Goal: Task Accomplishment & Management: Complete application form

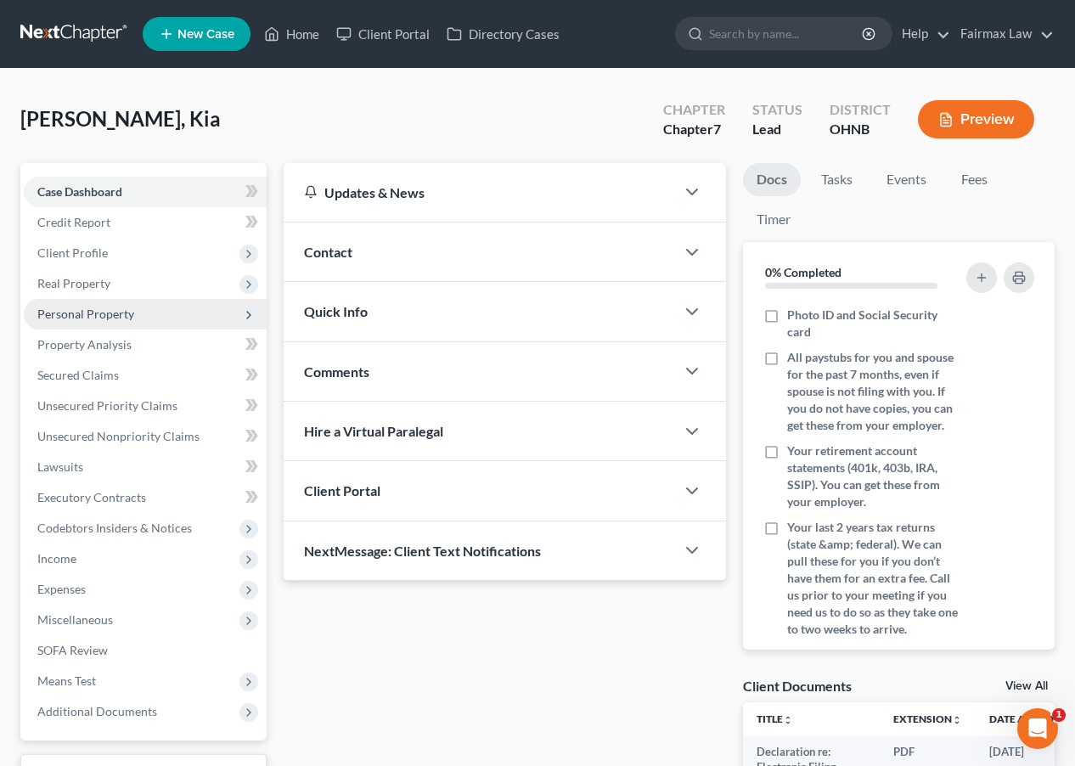
click at [179, 314] on span "Personal Property" at bounding box center [145, 314] width 243 height 31
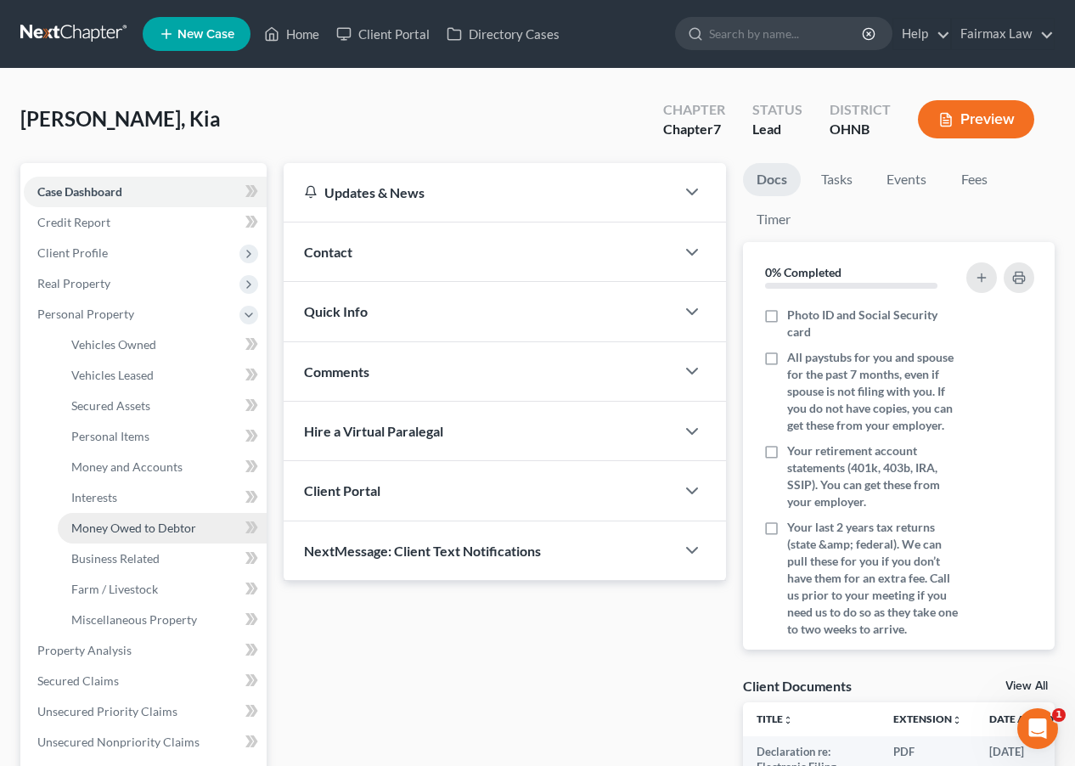
click at [144, 530] on span "Money Owed to Debtor" at bounding box center [133, 528] width 125 height 14
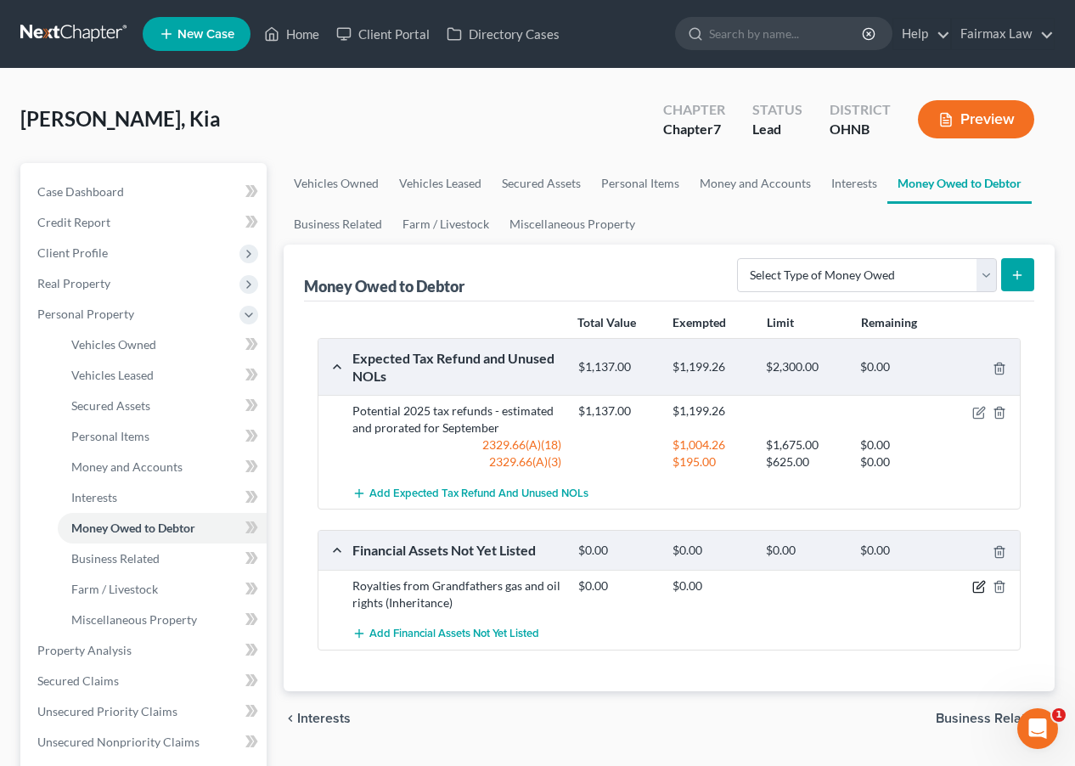
click at [979, 587] on icon "button" at bounding box center [980, 587] width 14 height 14
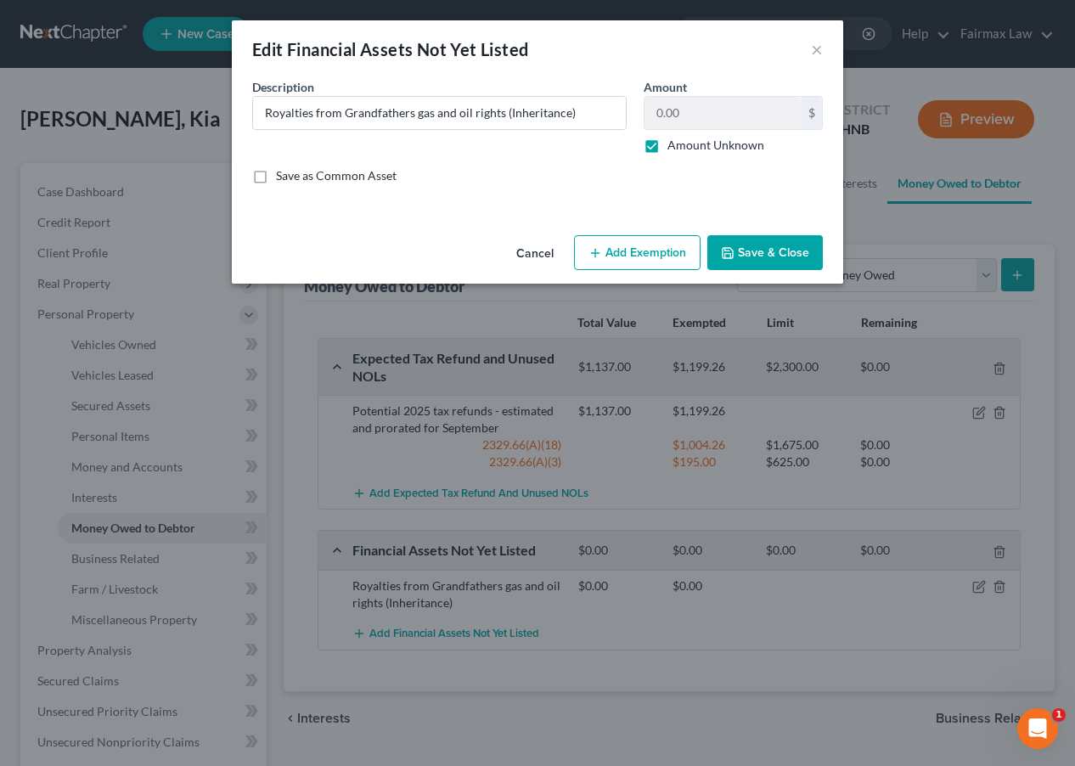
click at [725, 149] on label "Amount Unknown" at bounding box center [716, 145] width 97 height 17
click at [686, 148] on input "Amount Unknown" at bounding box center [679, 142] width 11 height 11
checkbox input "false"
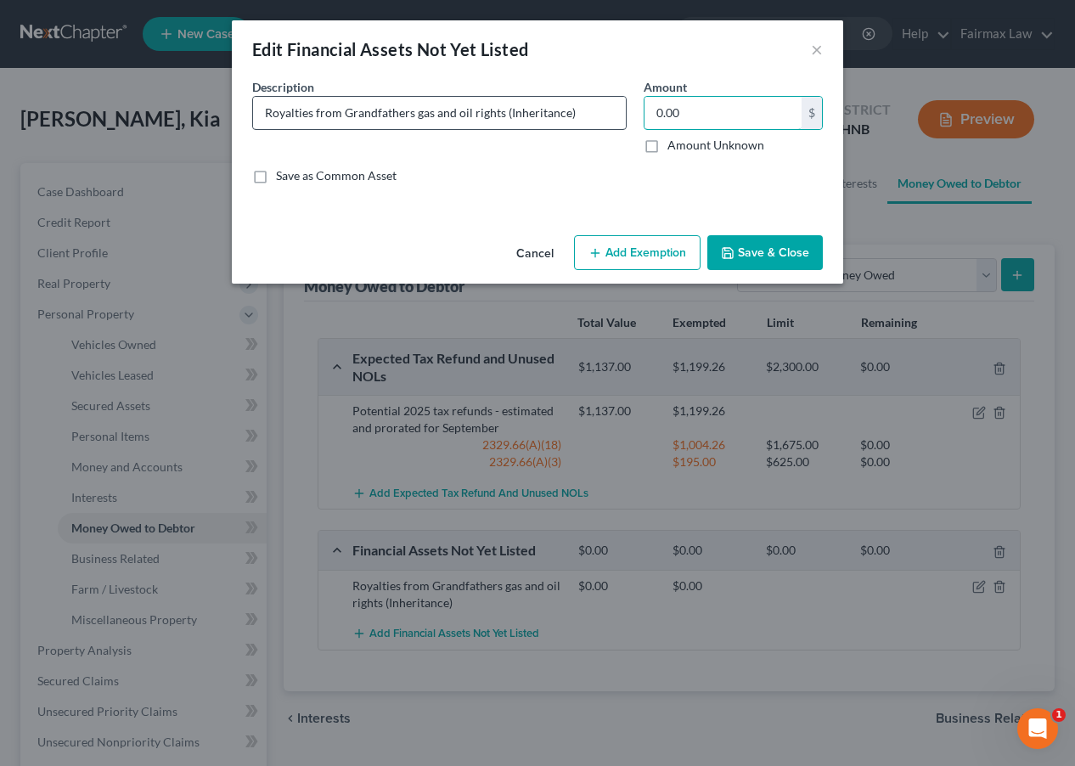
drag, startPoint x: 721, startPoint y: 122, endPoint x: 557, endPoint y: 100, distance: 165.4
click at [556, 100] on div "Description * Royalties from Grandfathers gas and oil rights (Inheritance) Amou…" at bounding box center [538, 138] width 588 height 120
type input "60.80"
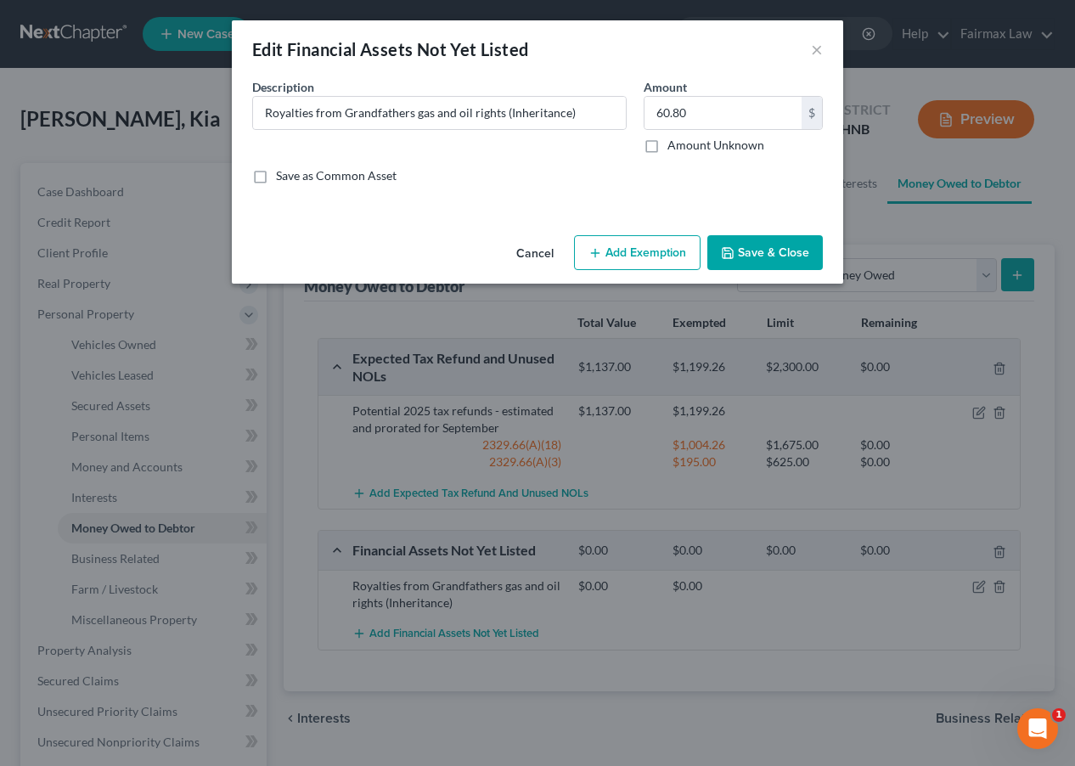
click at [759, 259] on button "Save & Close" at bounding box center [766, 253] width 116 height 36
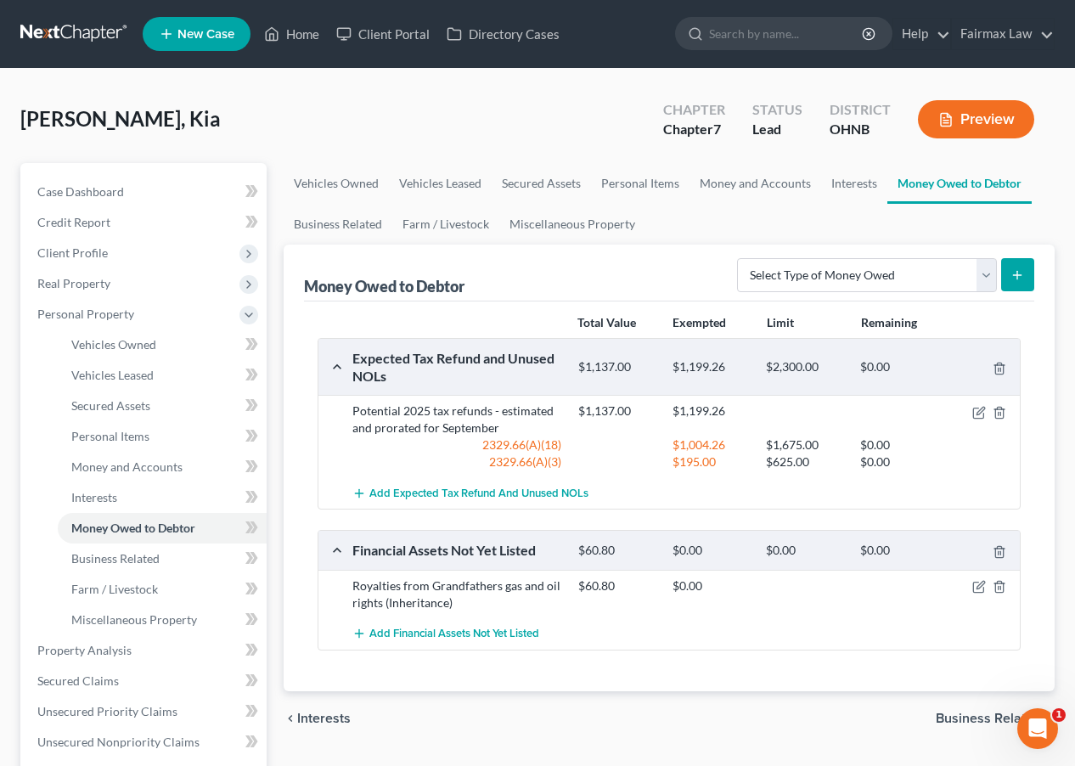
click at [975, 587] on icon "button" at bounding box center [980, 587] width 14 height 14
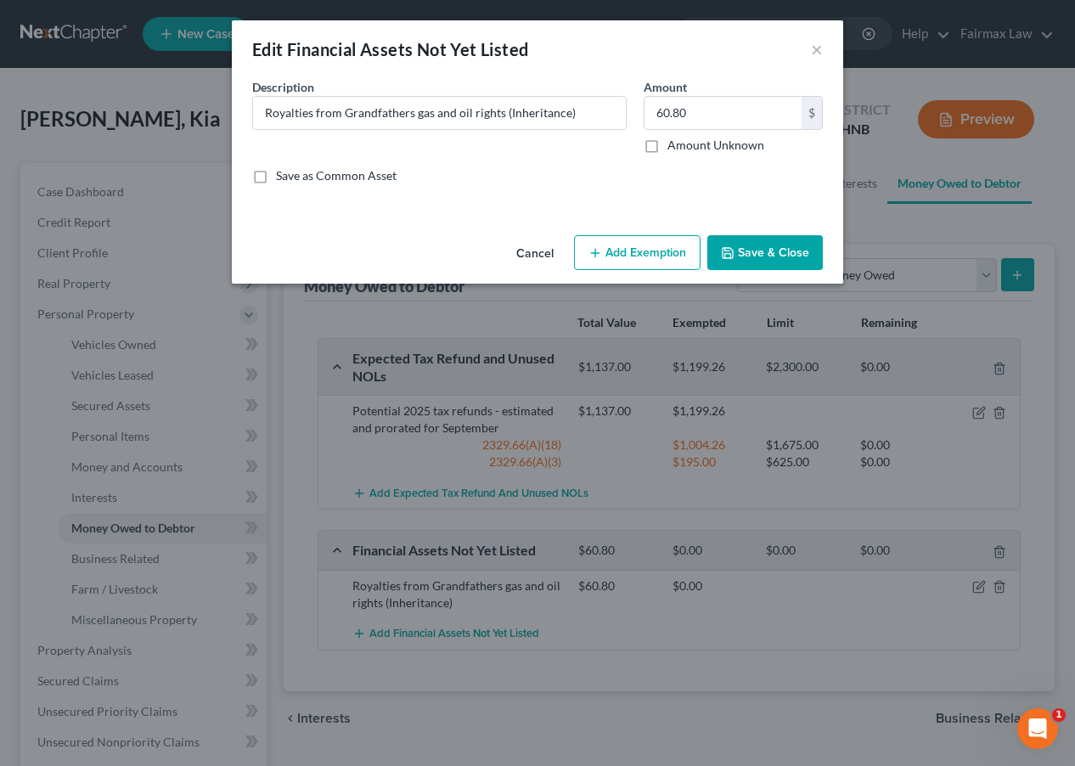
click at [657, 245] on button "Add Exemption" at bounding box center [637, 253] width 127 height 36
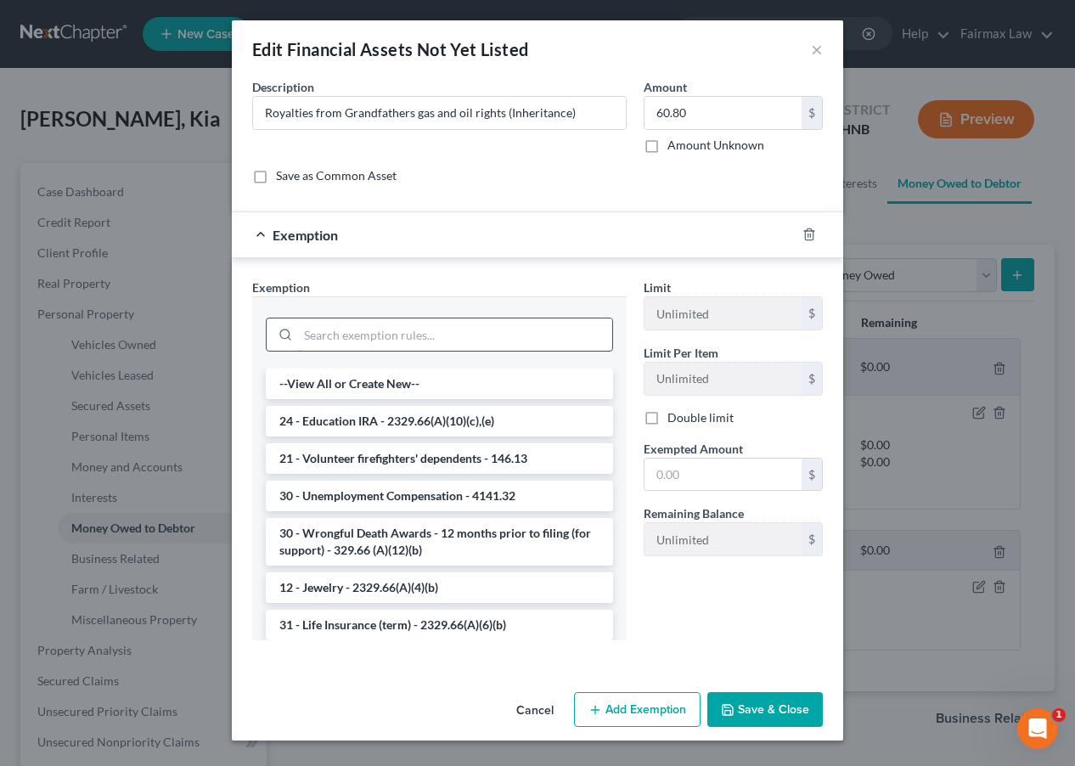
click at [511, 330] on input "search" at bounding box center [455, 335] width 314 height 32
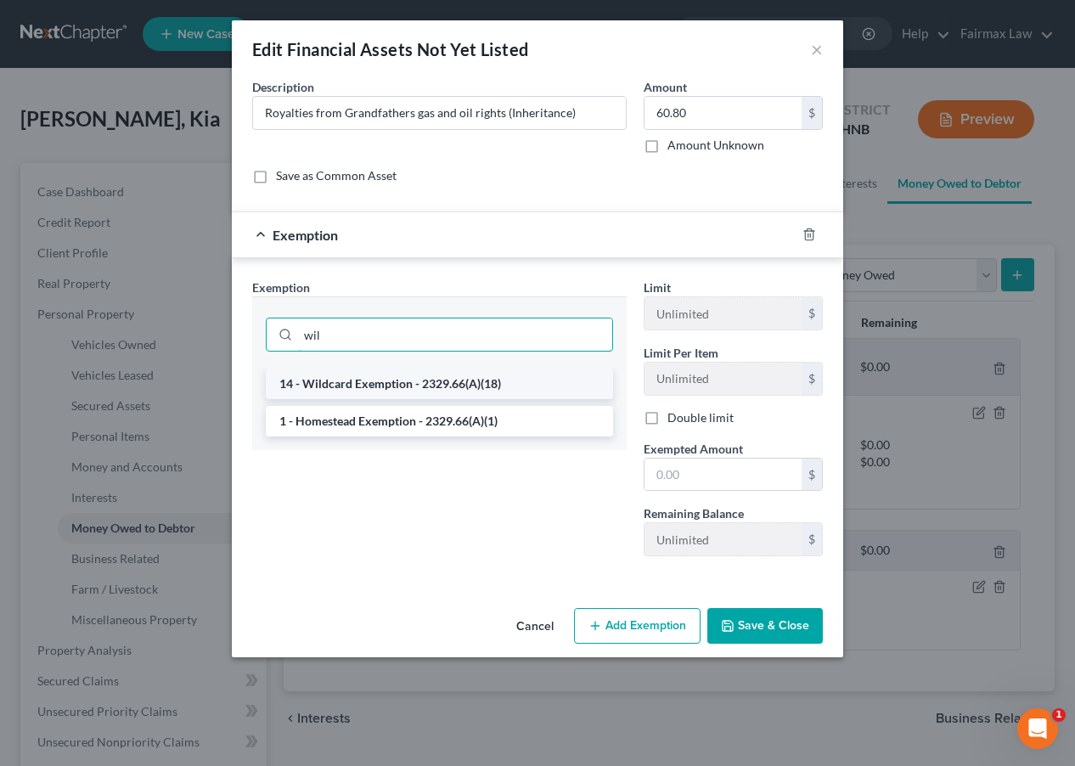
type input "wil"
click at [469, 378] on li "14 - Wildcard Exemption - 2329.66(A)(18)" at bounding box center [439, 384] width 347 height 31
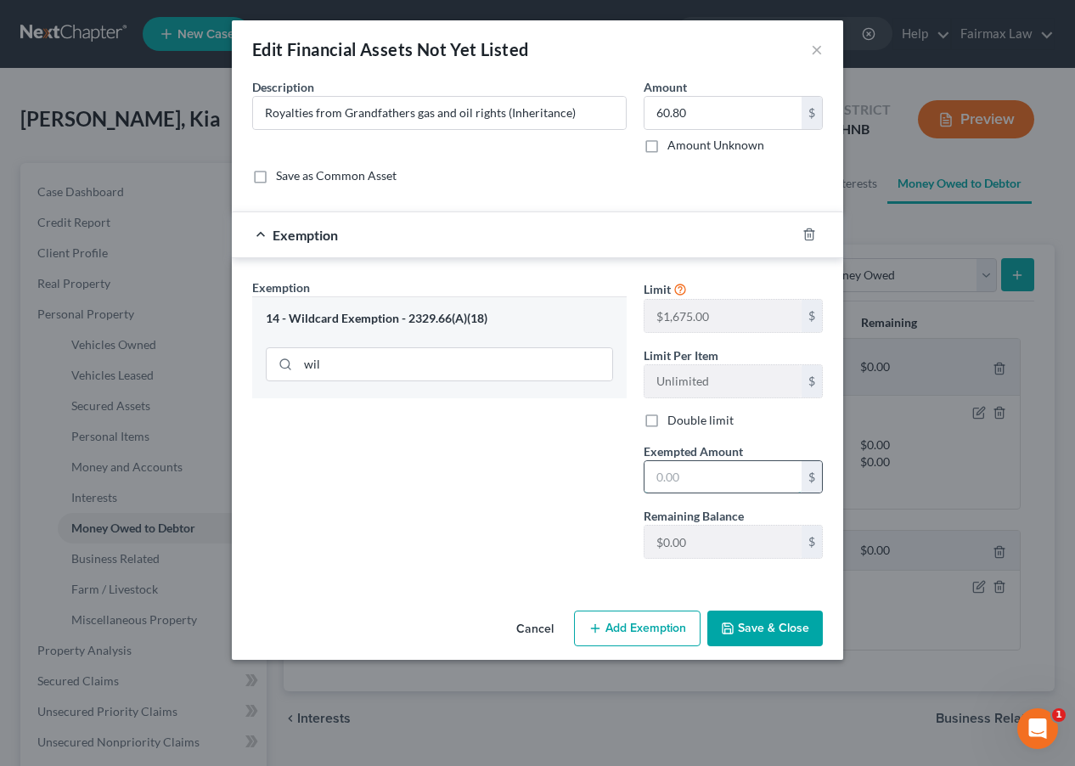
click at [687, 473] on input "text" at bounding box center [723, 477] width 157 height 32
drag, startPoint x: 763, startPoint y: 488, endPoint x: 612, endPoint y: 471, distance: 152.1
click at [612, 476] on div "Exemption Set must be selected for CA. Exemption * 14 - Wildcard Exemption - 23…" at bounding box center [538, 426] width 588 height 295
type input "1,675.00"
click at [760, 628] on button "Save & Close" at bounding box center [766, 629] width 116 height 36
